Goal: Task Accomplishment & Management: Complete application form

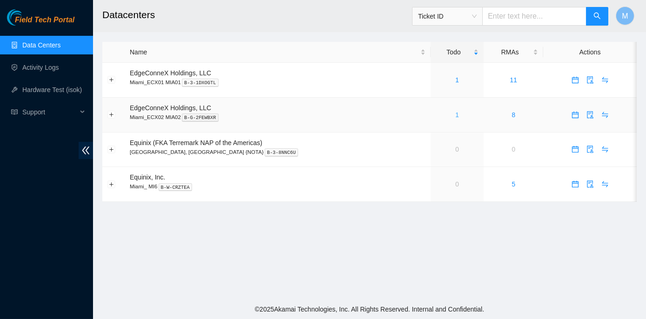
click at [455, 113] on link "1" at bounding box center [457, 114] width 4 height 7
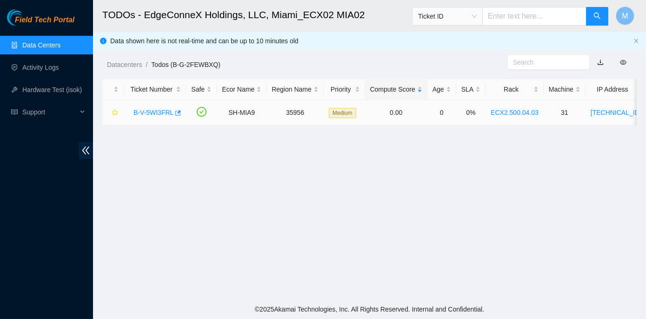
click at [142, 109] on link "B-V-5WI3FRL" at bounding box center [153, 112] width 40 height 7
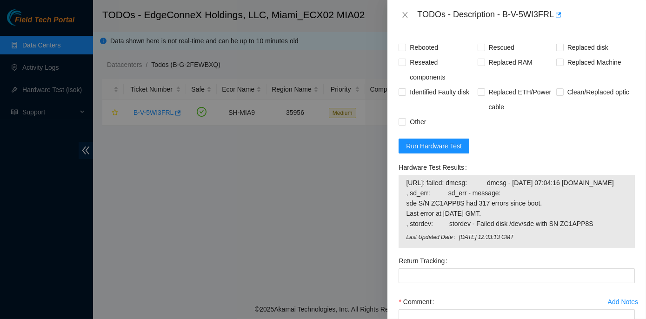
scroll to position [465, 0]
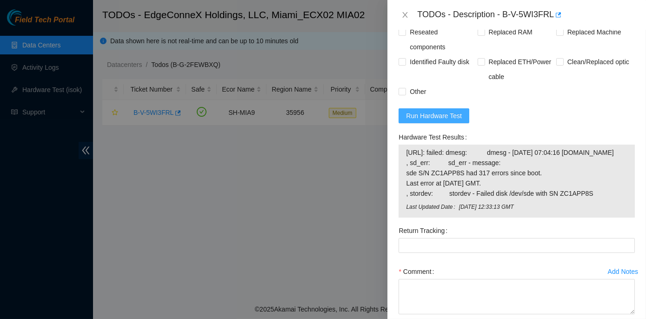
click at [428, 121] on span "Run Hardware Test" at bounding box center [434, 116] width 56 height 10
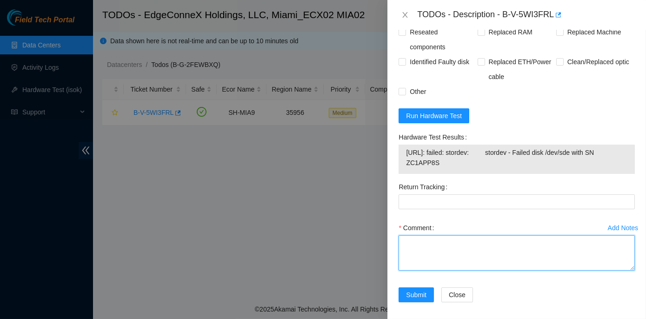
drag, startPoint x: 510, startPoint y: 309, endPoint x: 480, endPoint y: 285, distance: 37.7
click at [480, 271] on textarea "Comment" at bounding box center [516, 252] width 236 height 35
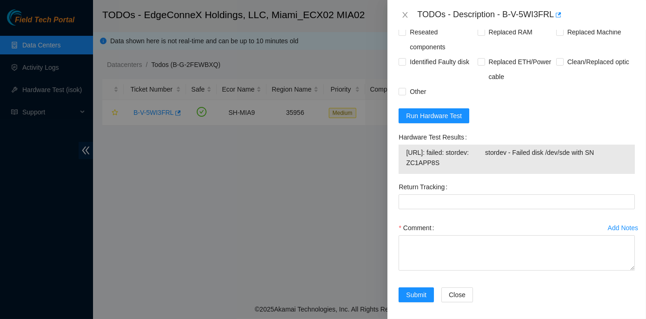
drag, startPoint x: 397, startPoint y: 165, endPoint x: 565, endPoint y: 193, distance: 170.8
click at [565, 179] on div "Hardware Test Results 23.193.161.34: failed: stordev: stordev - Failed disk /de…" at bounding box center [517, 155] width 244 height 50
copy div "Hardware Test Results 23.193.161.34: failed: stordev: stordev - Failed disk /de…"
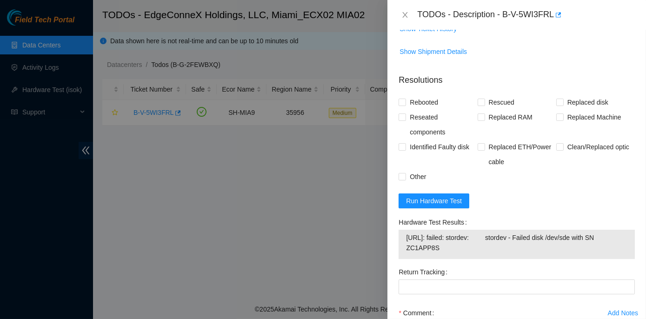
scroll to position [380, 0]
click at [404, 105] on input "Rebooted" at bounding box center [401, 101] width 7 height 7
checkbox input "true"
click at [399, 120] on input "Reseated components" at bounding box center [401, 116] width 7 height 7
checkbox input "true"
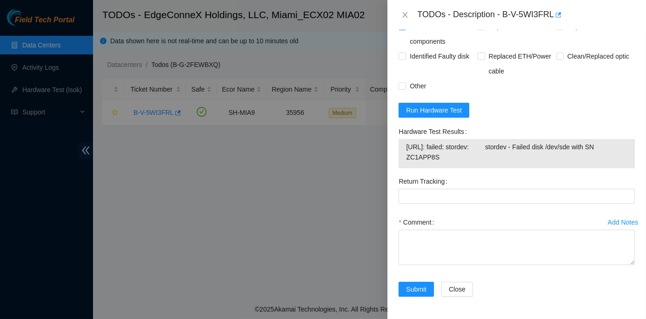
scroll to position [499, 0]
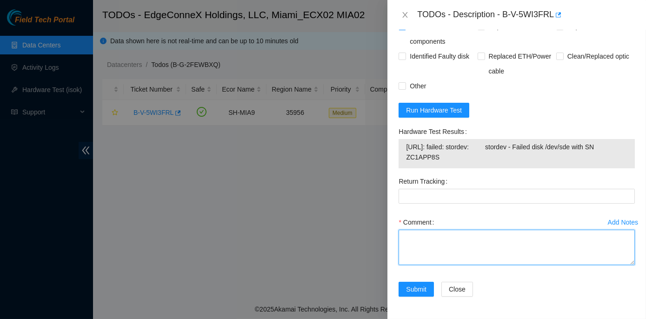
click at [406, 235] on textarea "Comment" at bounding box center [516, 247] width 236 height 35
paste textarea "Rack No: ECX2.500.04.03 Machine No: 31 IP: 23.193.161.34 Serial No: CT-4190620-…"
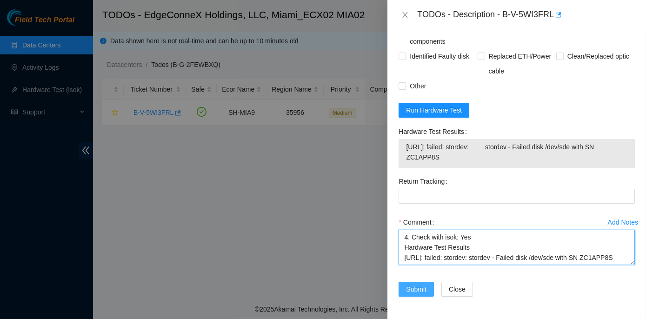
type textarea "Rack No: ECX2.500.04.03 Machine No: 31 IP: 23.193.161.34 Serial No: CT-4190620-…"
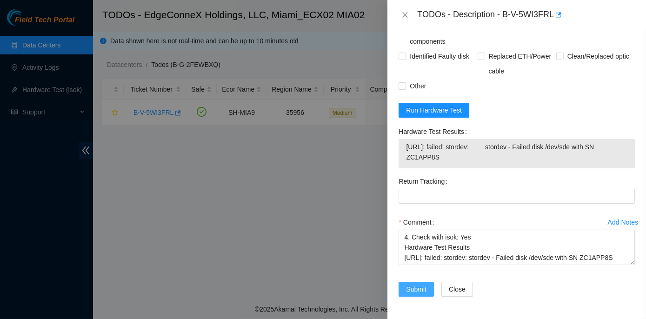
click at [419, 290] on span "Submit" at bounding box center [416, 289] width 20 height 10
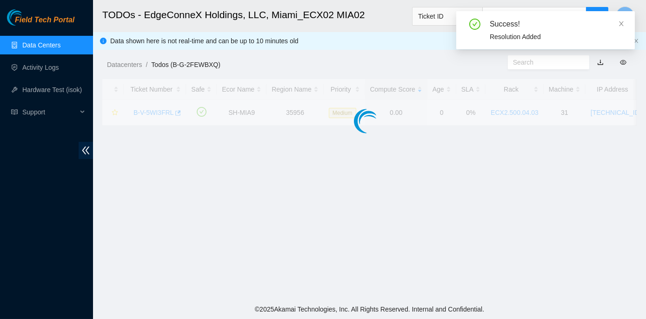
scroll to position [259, 0]
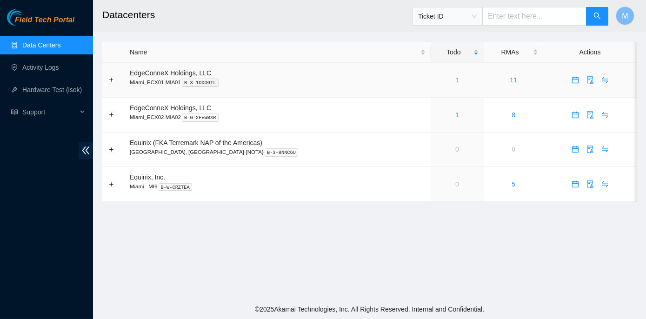
click at [455, 79] on link "1" at bounding box center [457, 79] width 4 height 7
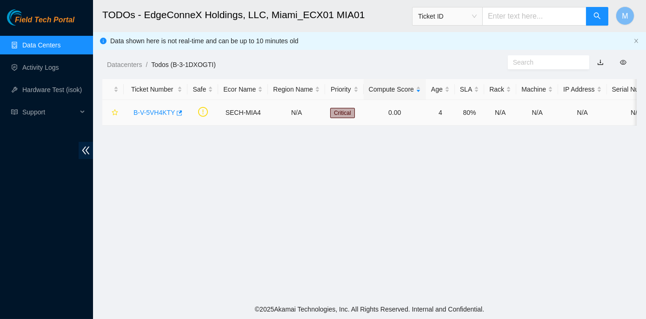
click at [149, 113] on link "B-V-5VH4KTY" at bounding box center [153, 112] width 41 height 7
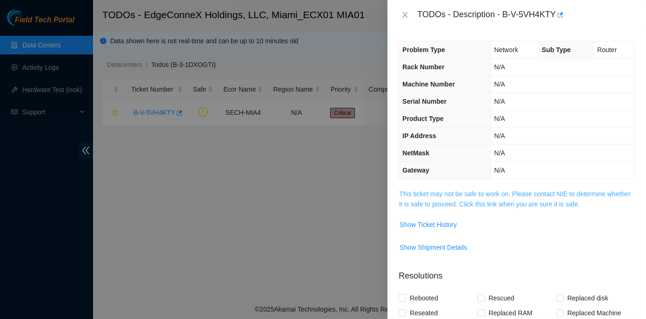
click at [465, 192] on link "This ticket may not be safe to work on. Please contact NIE to determine whether…" at bounding box center [514, 199] width 231 height 18
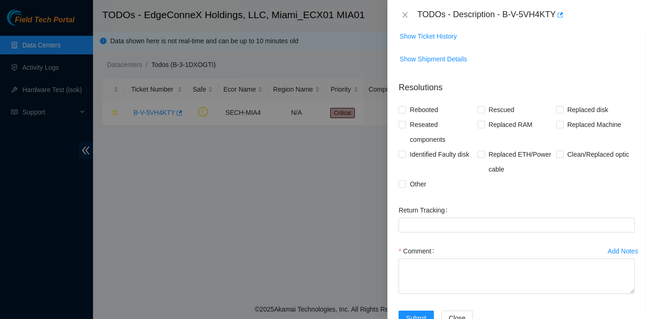
scroll to position [510, 0]
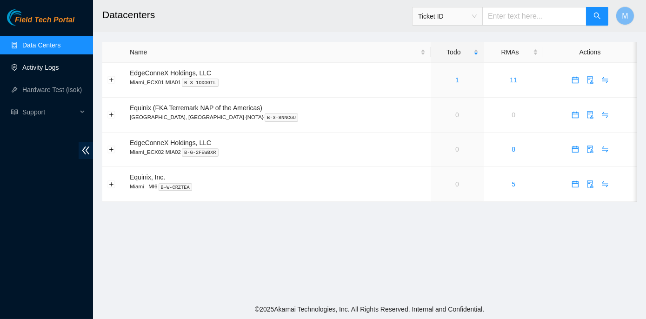
click at [55, 68] on link "Activity Logs" at bounding box center [40, 67] width 37 height 7
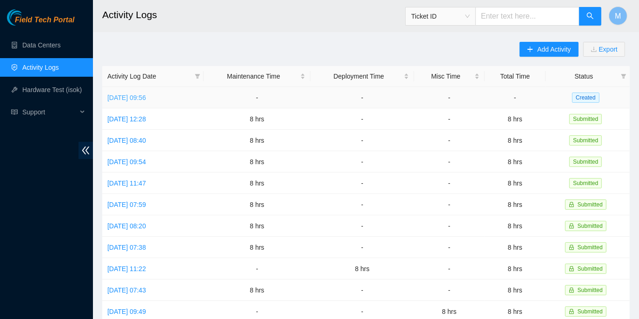
click at [146, 95] on link "[DATE] 09:56" at bounding box center [126, 97] width 39 height 7
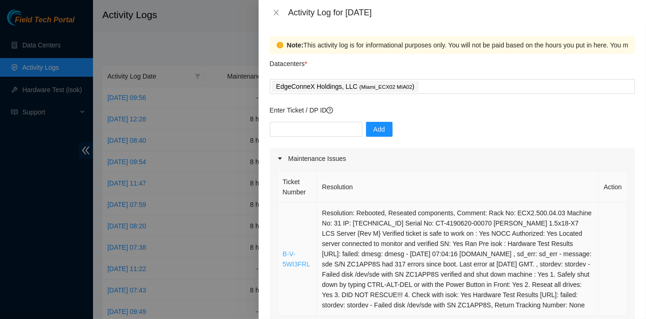
click at [305, 268] on link "B-V-5WI3FRL" at bounding box center [296, 259] width 27 height 18
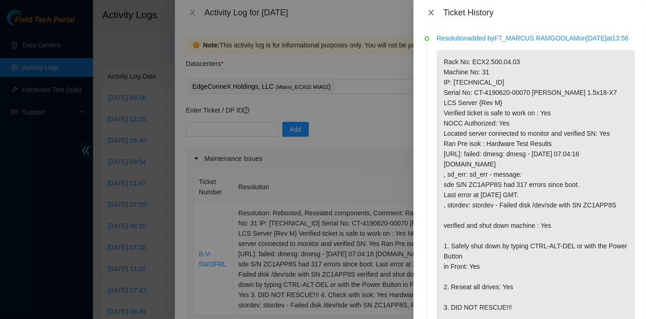
click at [429, 11] on icon "close" at bounding box center [430, 12] width 7 height 7
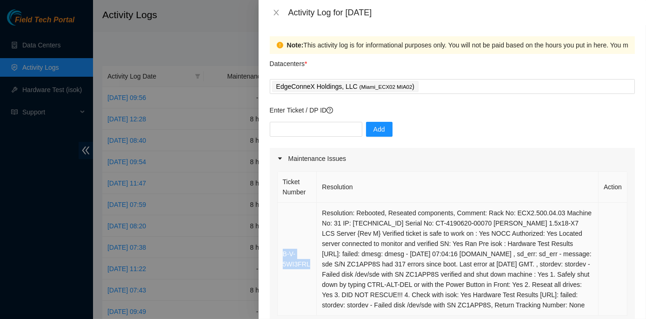
drag, startPoint x: 310, startPoint y: 269, endPoint x: 280, endPoint y: 259, distance: 31.6
click at [280, 259] on td "B-V-5WI3FRL" at bounding box center [298, 259] width 40 height 113
copy link "B-V-5WI3FRL"
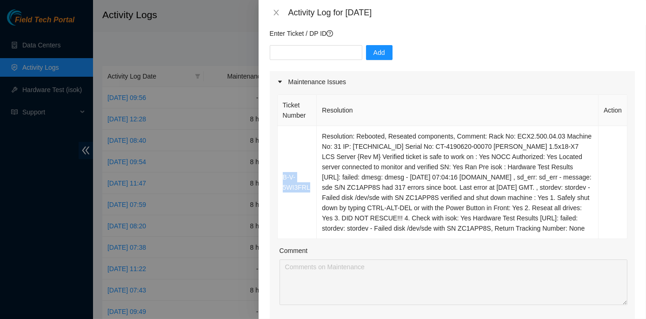
scroll to position [126, 0]
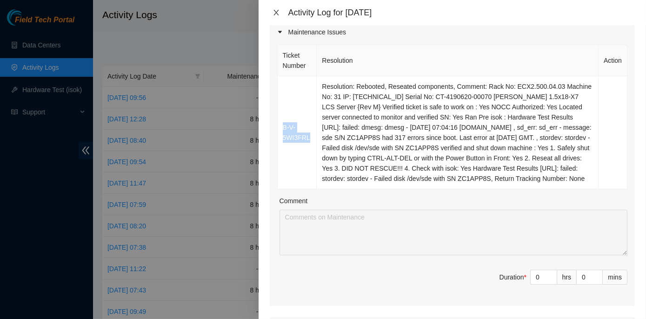
click at [274, 13] on icon "close" at bounding box center [275, 12] width 7 height 7
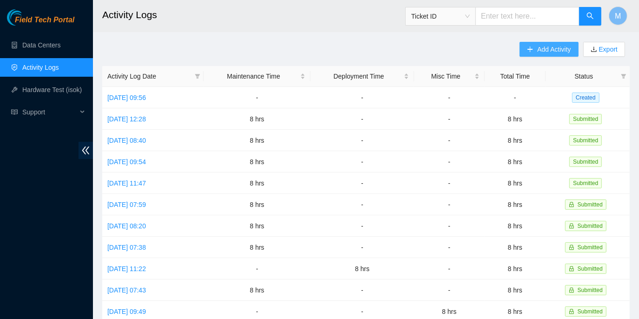
click at [538, 51] on span "Add Activity" at bounding box center [554, 49] width 33 height 10
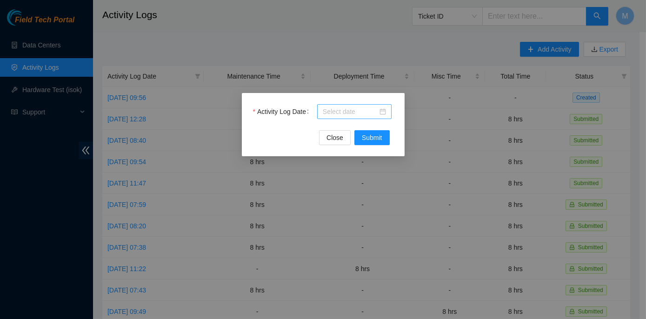
click at [350, 110] on input "Activity Log Date" at bounding box center [350, 111] width 55 height 10
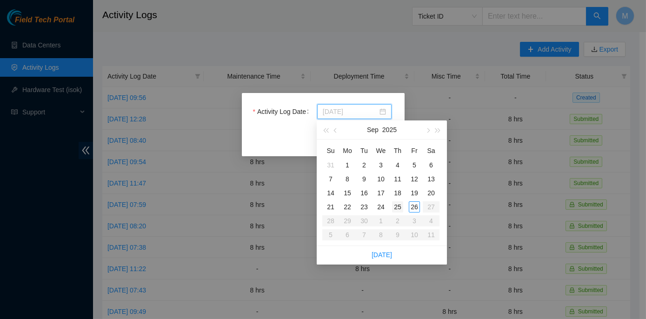
type input "2025-09-25"
click at [395, 209] on div "25" at bounding box center [397, 206] width 11 height 11
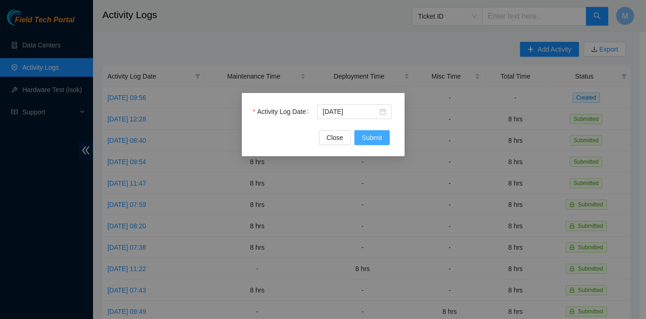
click at [368, 140] on span "Submit" at bounding box center [372, 138] width 20 height 10
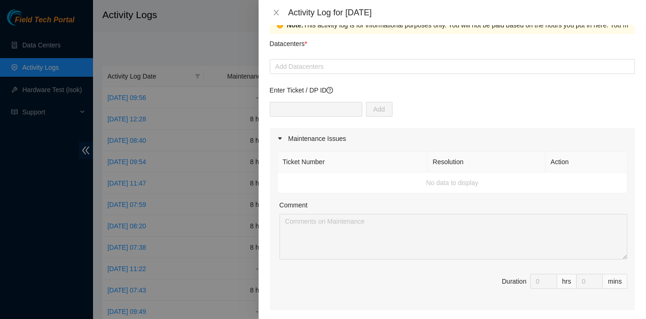
scroll to position [0, 0]
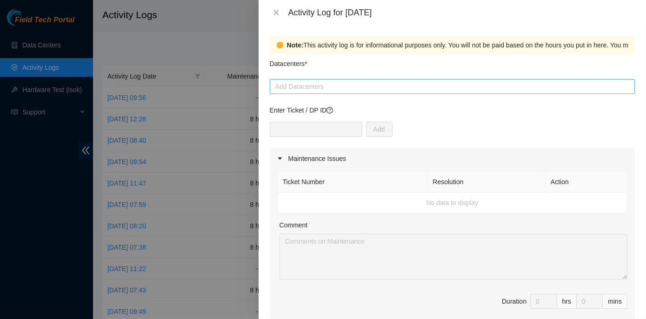
click at [293, 86] on div at bounding box center [452, 86] width 360 height 11
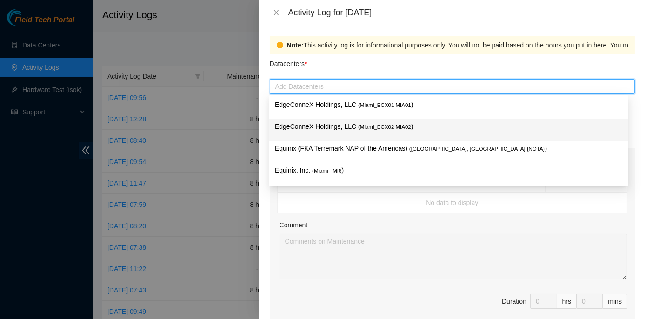
click at [306, 125] on p "EdgeConneX Holdings, LLC ( Miami_ECX02 MIA02 )" at bounding box center [449, 126] width 348 height 11
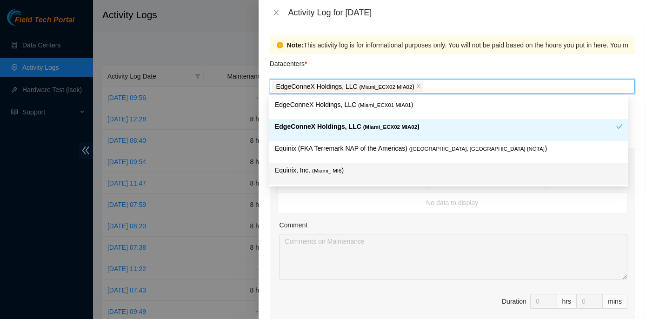
click at [388, 220] on div "Comment" at bounding box center [453, 227] width 348 height 14
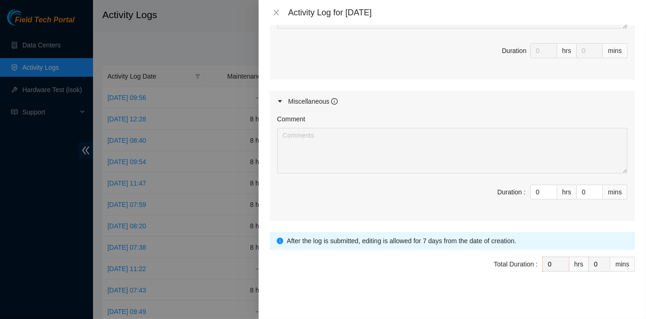
scroll to position [444, 0]
drag, startPoint x: 525, startPoint y: 187, endPoint x: 536, endPoint y: 187, distance: 10.2
click at [536, 187] on input "0" at bounding box center [544, 192] width 26 height 14
type input "8"
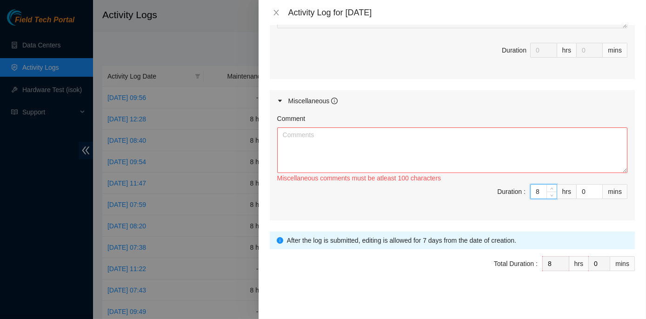
type input "8"
click at [339, 138] on textarea "Comment" at bounding box center [452, 150] width 350 height 46
paste textarea "ECX2- Maintenance Checked for inbound shipments for ECX2; there are no inbound …"
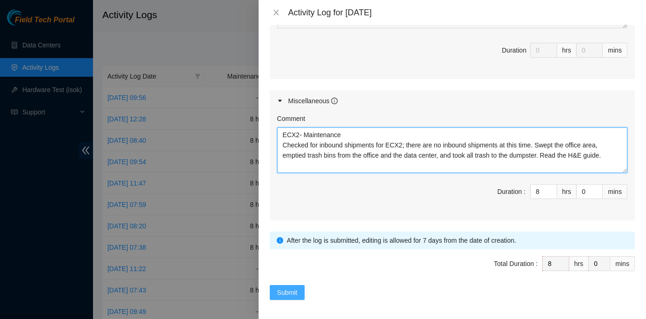
type textarea "ECX2- Maintenance Checked for inbound shipments for ECX2; there are no inbound …"
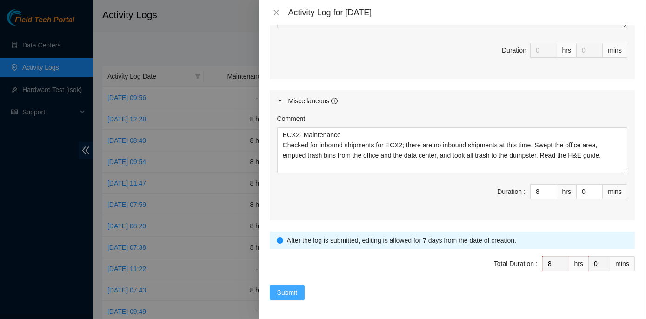
click at [283, 288] on span "Submit" at bounding box center [287, 292] width 20 height 10
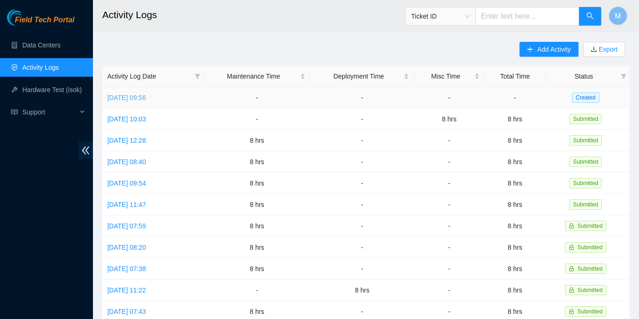
click at [130, 97] on link "[DATE] 09:56" at bounding box center [126, 97] width 39 height 7
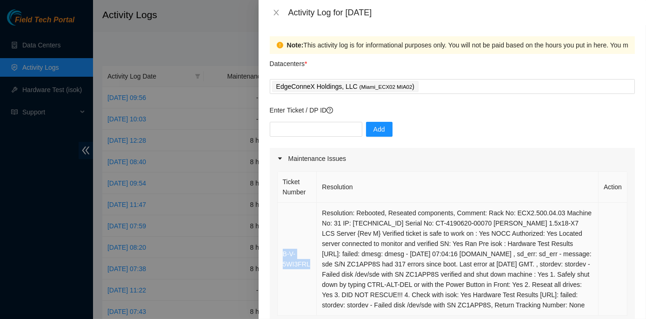
drag, startPoint x: 308, startPoint y: 271, endPoint x: 281, endPoint y: 261, distance: 28.5
click at [281, 261] on td "B-V-5WI3FRL" at bounding box center [298, 259] width 40 height 113
copy link "B-V-5WI3FRL"
click at [274, 14] on icon "close" at bounding box center [275, 12] width 7 height 7
